Goal: Task Accomplishment & Management: Manage account settings

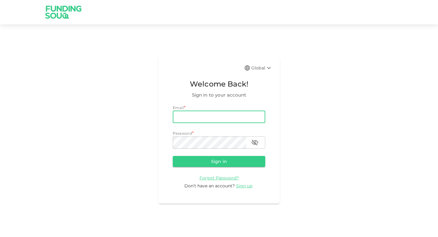
click at [218, 116] on input "email" at bounding box center [219, 117] width 93 height 12
type input "[EMAIL_ADDRESS][DOMAIN_NAME]"
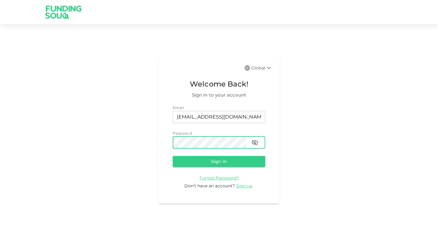
click at [173, 156] on button "Sign in" at bounding box center [219, 161] width 93 height 11
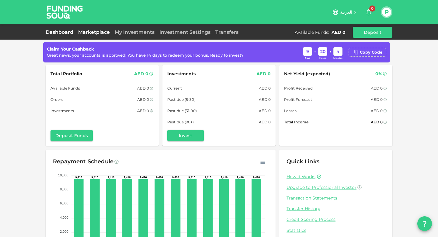
click at [104, 33] on link "Marketplace" at bounding box center [94, 32] width 37 height 6
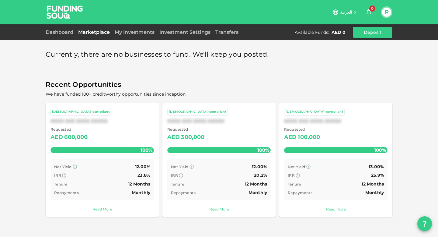
click at [382, 17] on div "P" at bounding box center [387, 12] width 12 height 12
click at [388, 14] on button "P" at bounding box center [386, 12] width 9 height 9
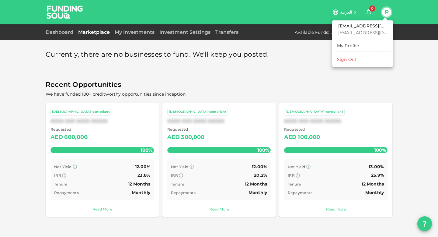
click at [345, 58] on div "Sign Out" at bounding box center [346, 59] width 19 height 6
